Goal: Task Accomplishment & Management: Use online tool/utility

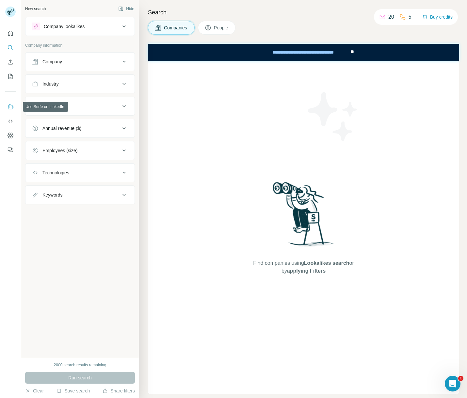
click at [8, 105] on icon "Use Surfe on LinkedIn" at bounding box center [11, 106] width 6 height 5
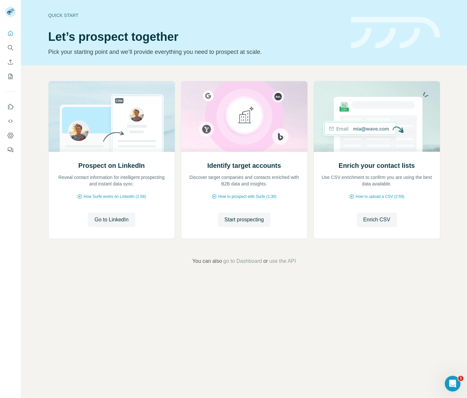
click at [378, 284] on div "Quick start Let’s prospect together Pick your starting point and we’ll provide …" at bounding box center [244, 199] width 446 height 398
click at [370, 265] on div "Prospect on LinkedIn Reveal contact information for intelligent prospecting and…" at bounding box center [244, 173] width 446 height 216
click at [116, 221] on span "Go to LinkedIn" at bounding box center [111, 220] width 34 height 8
